Goal: Information Seeking & Learning: Learn about a topic

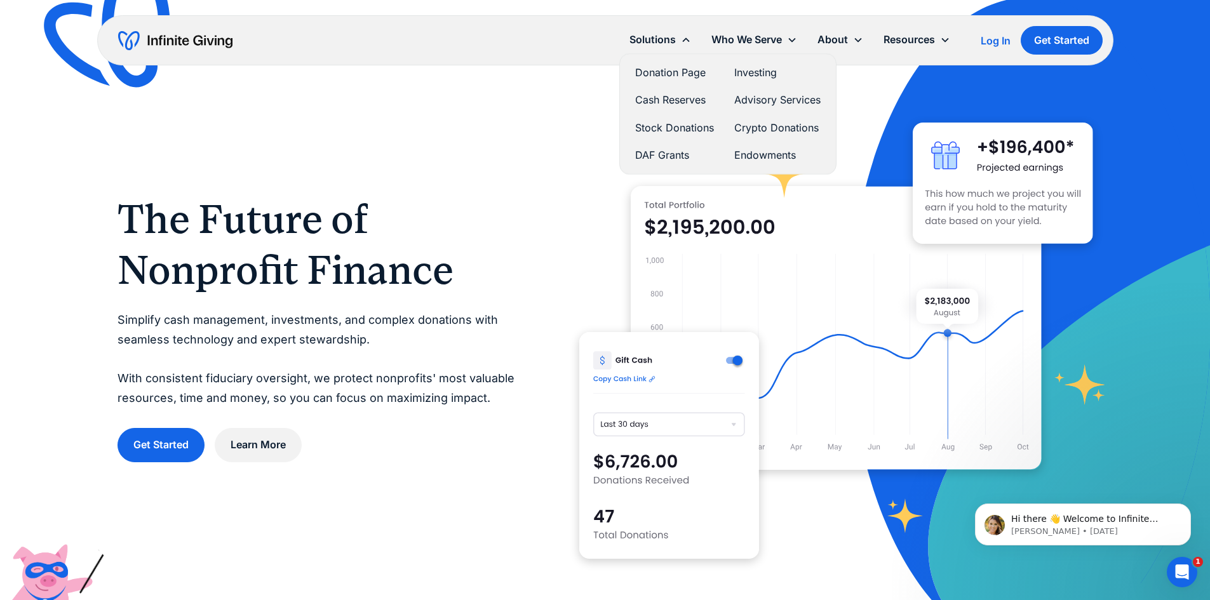
click at [665, 100] on link "Cash Reserves" at bounding box center [674, 99] width 79 height 17
